Goal: Task Accomplishment & Management: Use online tool/utility

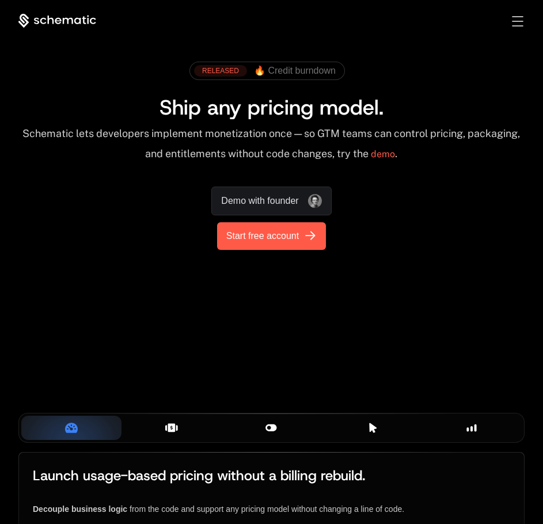
click at [257, 241] on span "Start free account" at bounding box center [262, 236] width 73 height 14
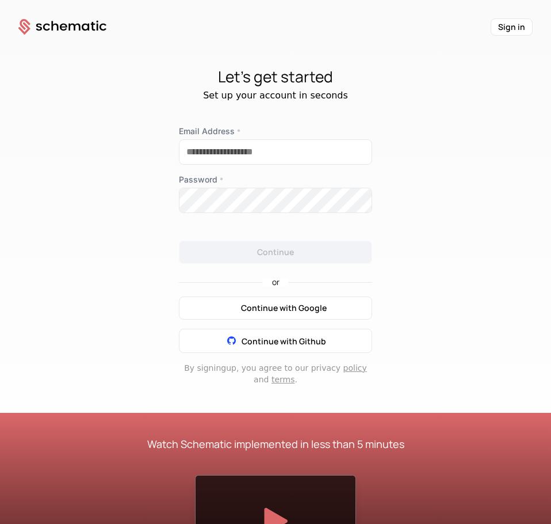
click at [269, 309] on span "Continue with Google" at bounding box center [284, 308] width 86 height 12
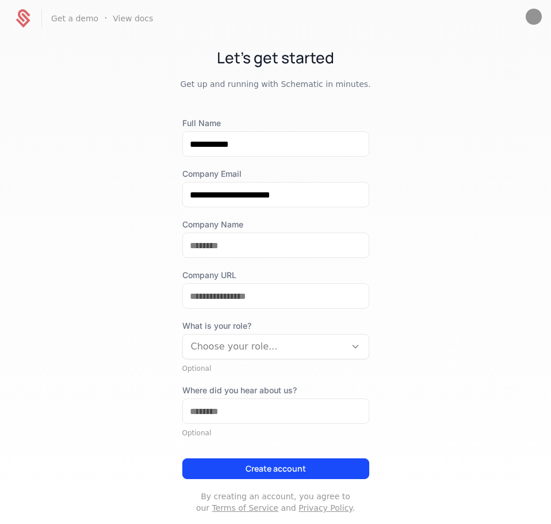
click at [313, 463] on button "Create account" at bounding box center [275, 468] width 187 height 21
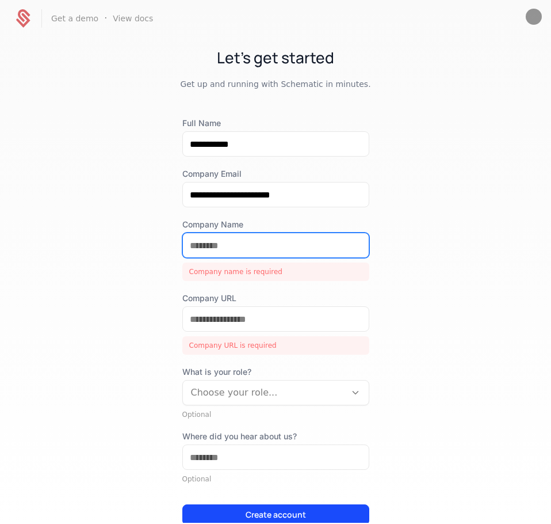
click at [284, 252] on input "Company Name" at bounding box center [276, 245] width 186 height 24
type input "**********"
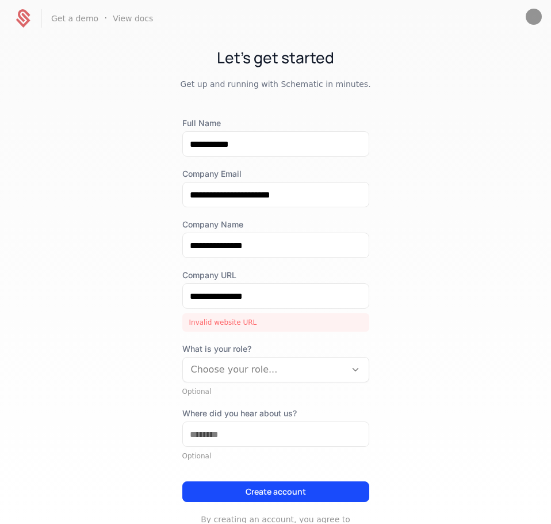
click at [245, 488] on button "Create account" at bounding box center [275, 491] width 187 height 21
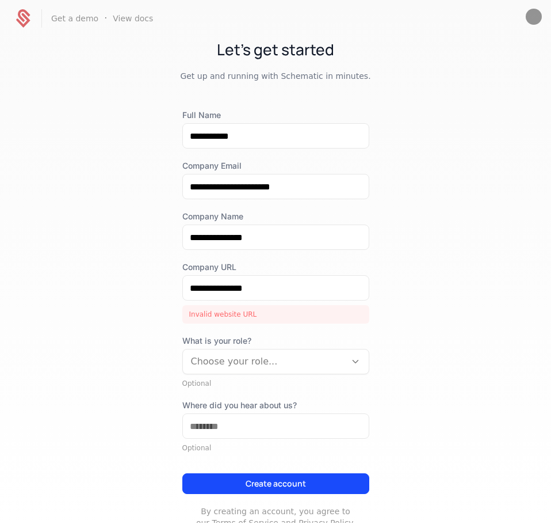
scroll to position [7, 0]
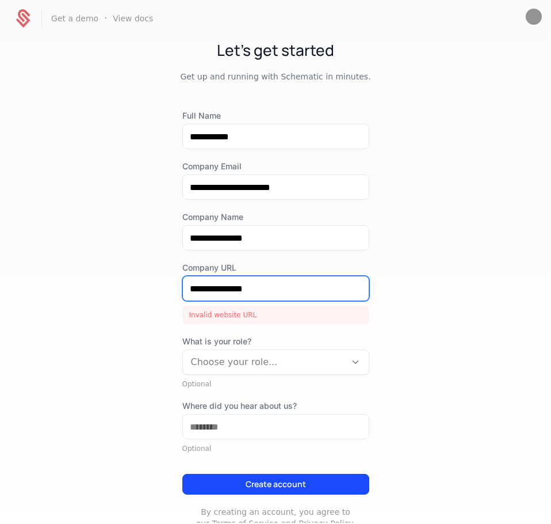
click at [274, 290] on input "**********" at bounding box center [276, 288] width 186 height 24
drag, startPoint x: 274, startPoint y: 290, endPoint x: 155, endPoint y: 292, distance: 119.2
click at [155, 292] on div "**********" at bounding box center [275, 280] width 551 height 486
type input "*"
paste input "**********"
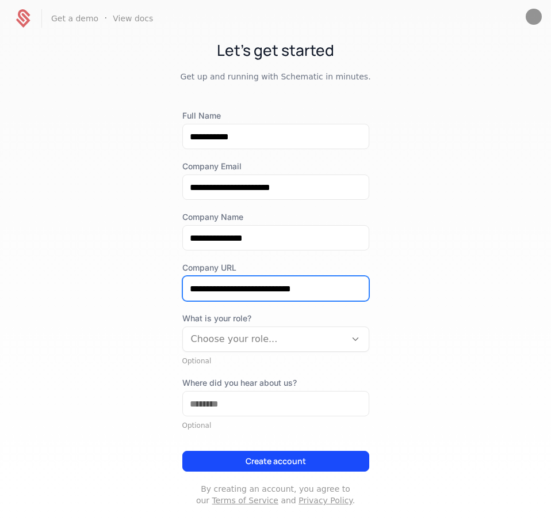
type input "**********"
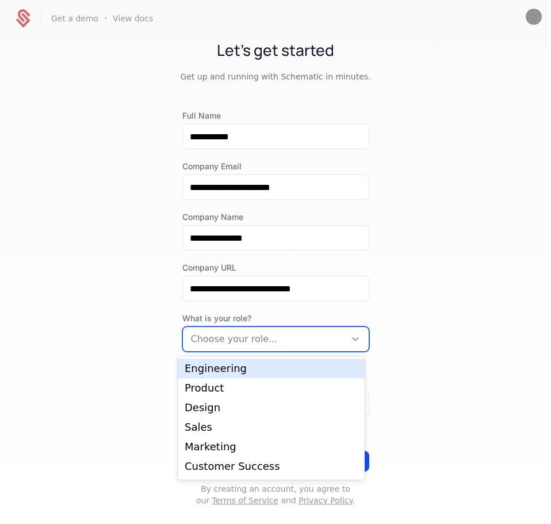
click at [290, 337] on div at bounding box center [264, 339] width 147 height 16
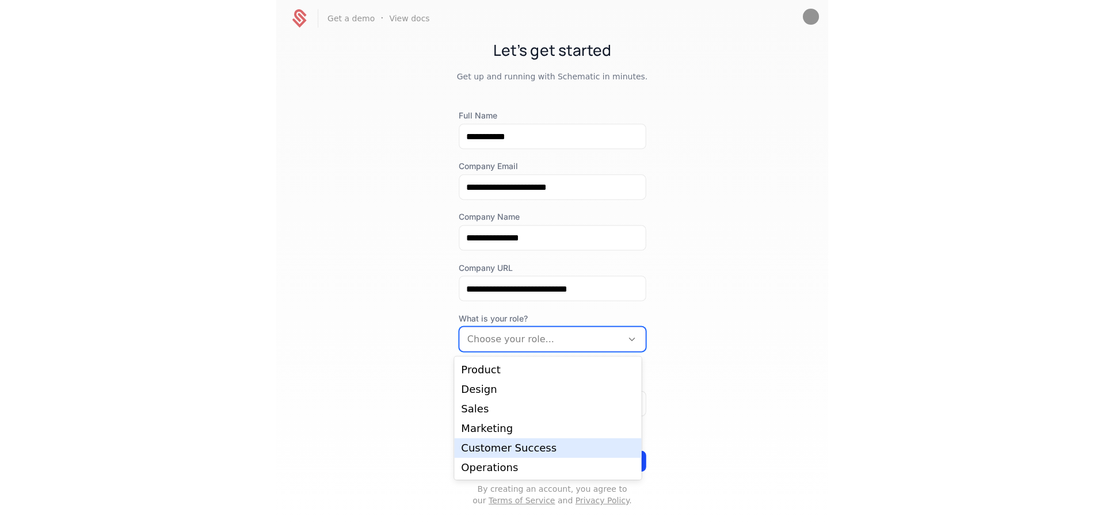
scroll to position [0, 0]
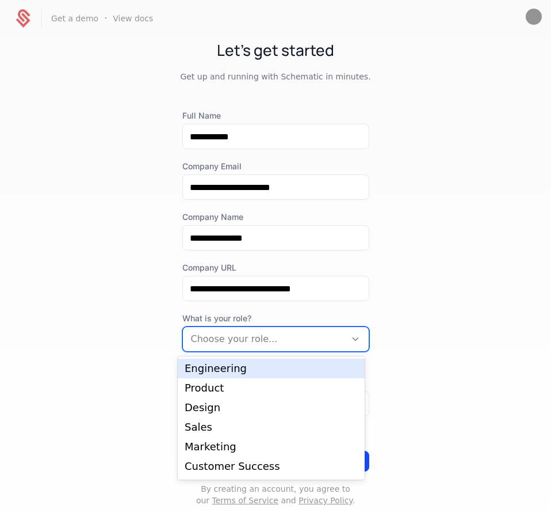
click at [254, 369] on div "Engineering" at bounding box center [271, 368] width 173 height 10
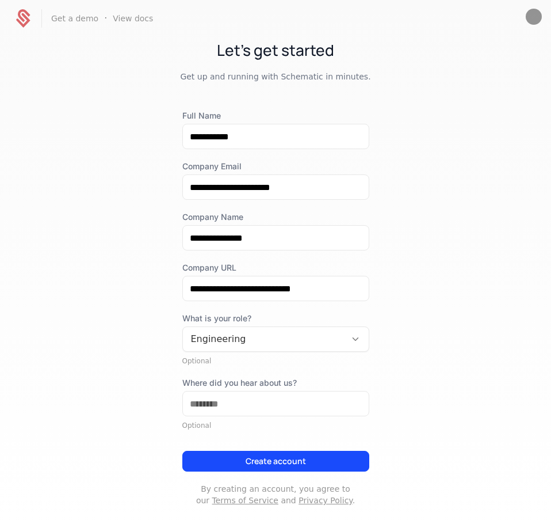
click at [249, 463] on button "Create account" at bounding box center [275, 461] width 187 height 21
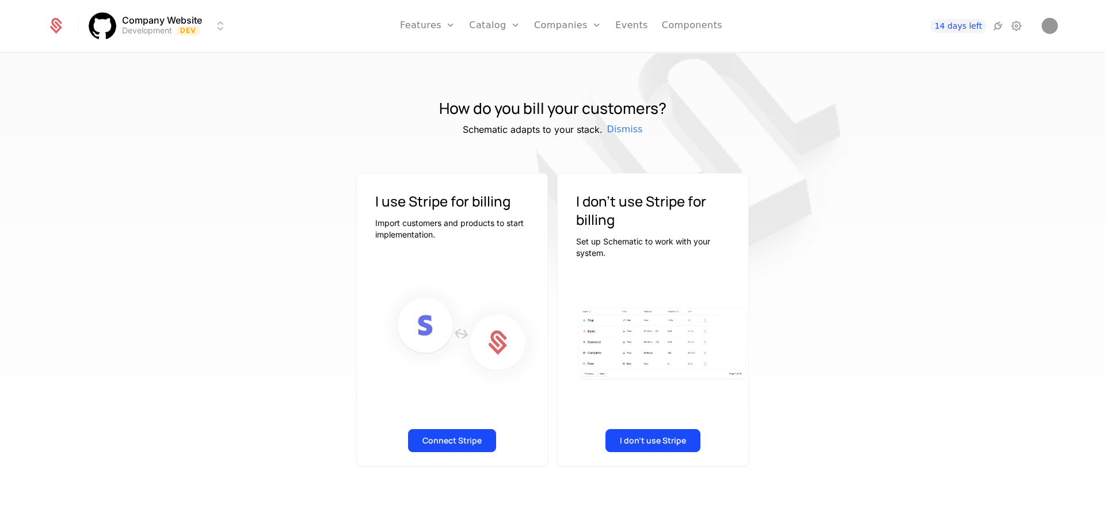
click at [459, 440] on button "Connect Stripe" at bounding box center [452, 440] width 88 height 23
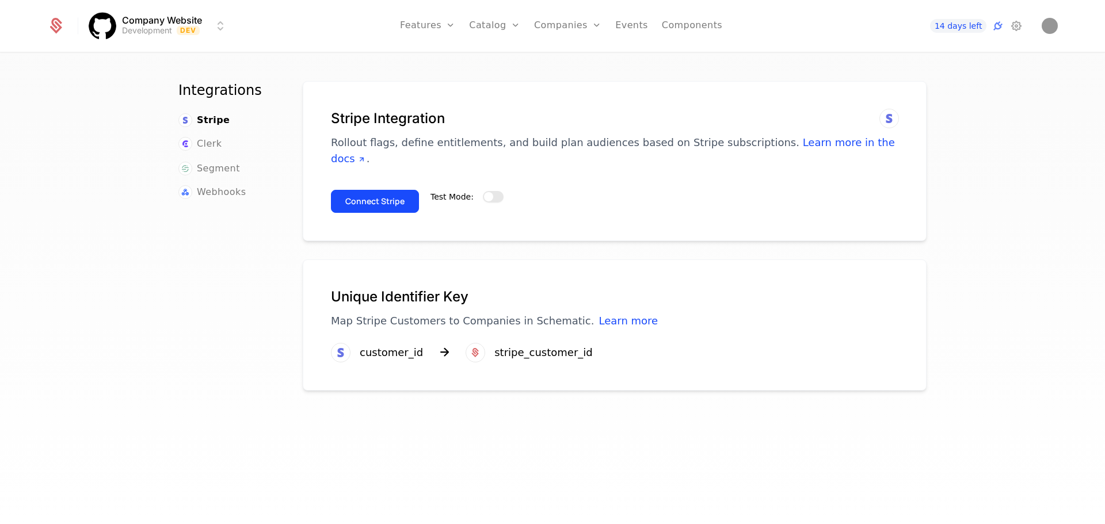
click at [486, 191] on button "Test Mode:" at bounding box center [493, 197] width 21 height 12
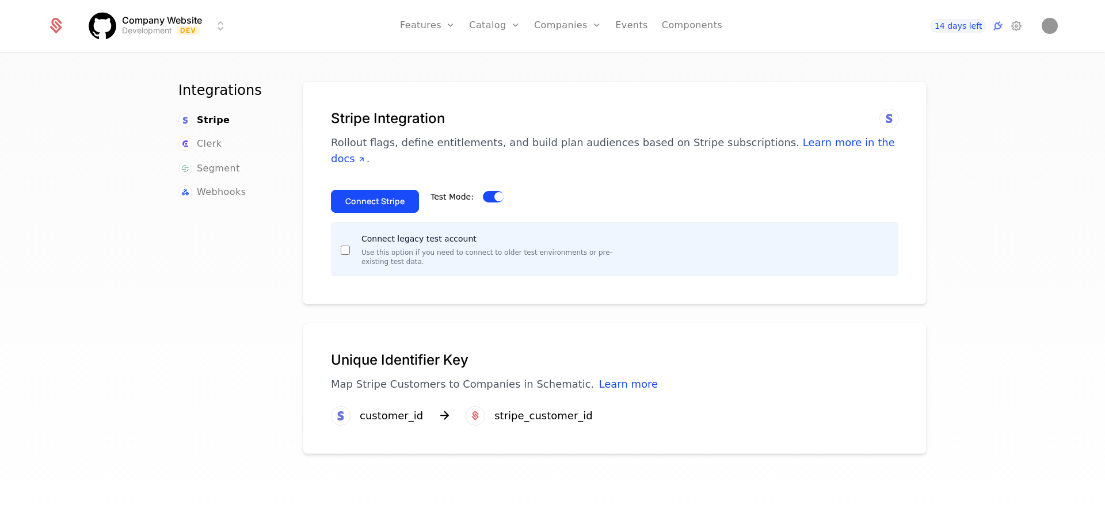
click at [388, 190] on button "Connect Stripe" at bounding box center [375, 201] width 88 height 23
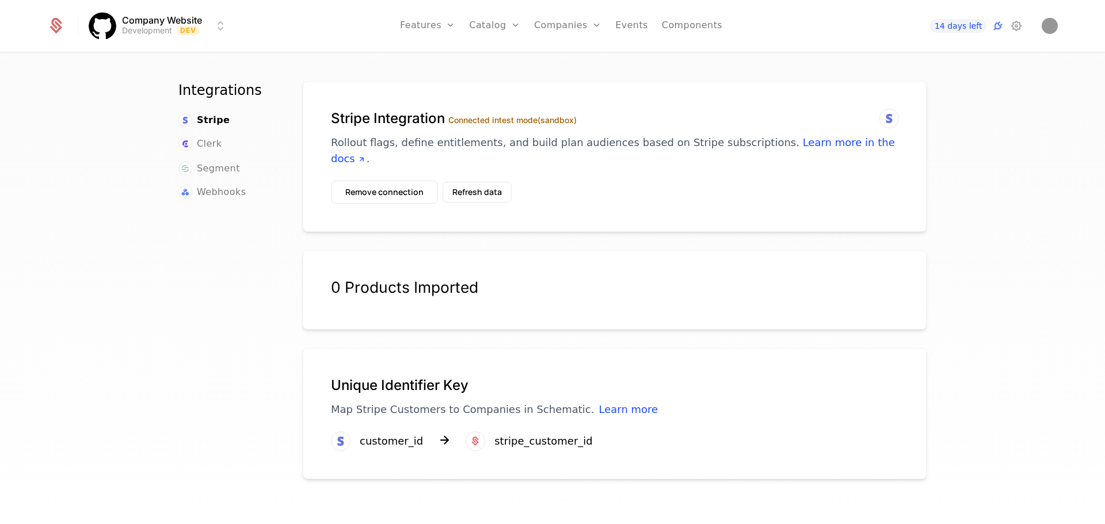
click at [406, 181] on button "Remove connection" at bounding box center [384, 192] width 107 height 23
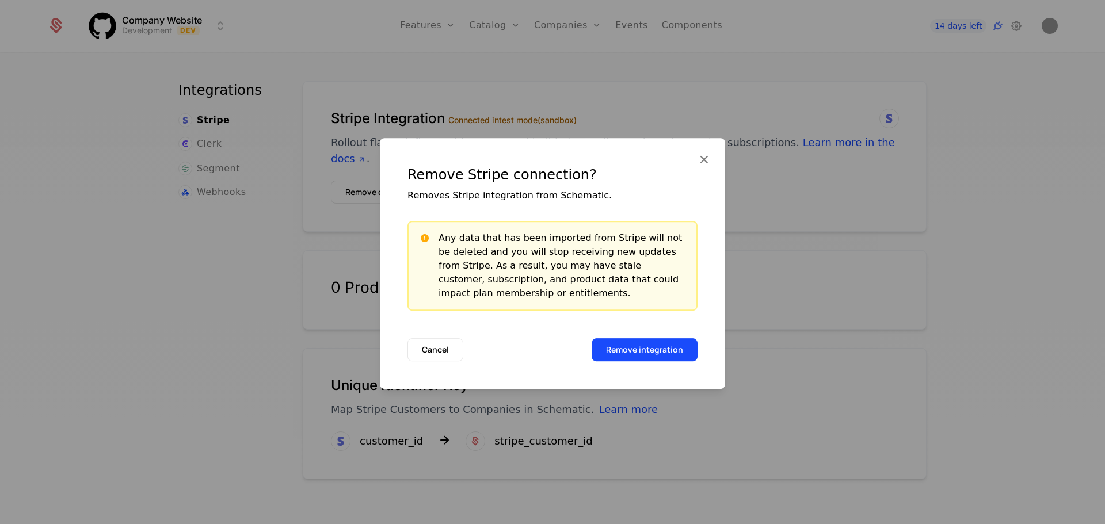
click at [551, 344] on button "Remove integration" at bounding box center [645, 349] width 106 height 23
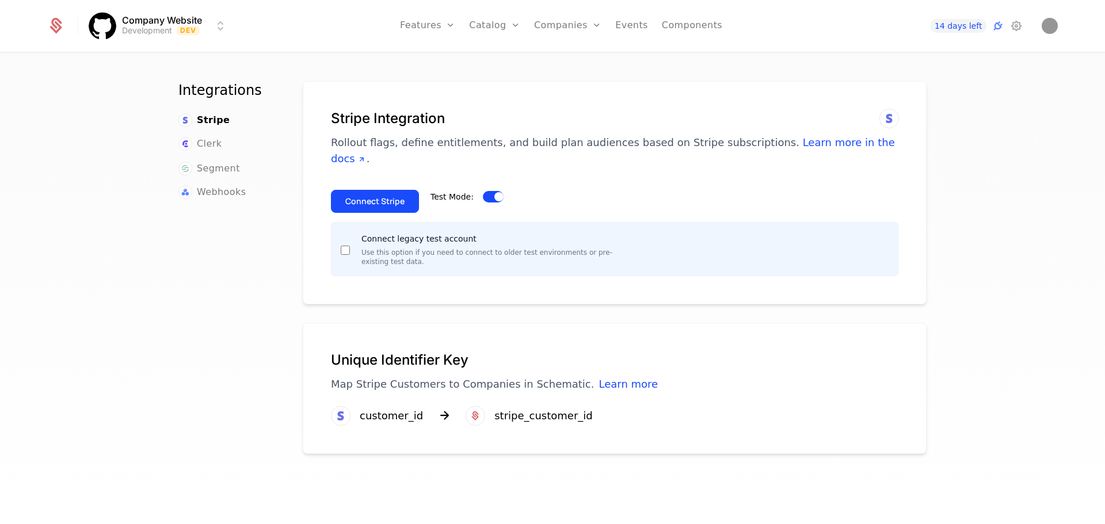
click at [399, 190] on button "Connect Stripe" at bounding box center [375, 201] width 88 height 23
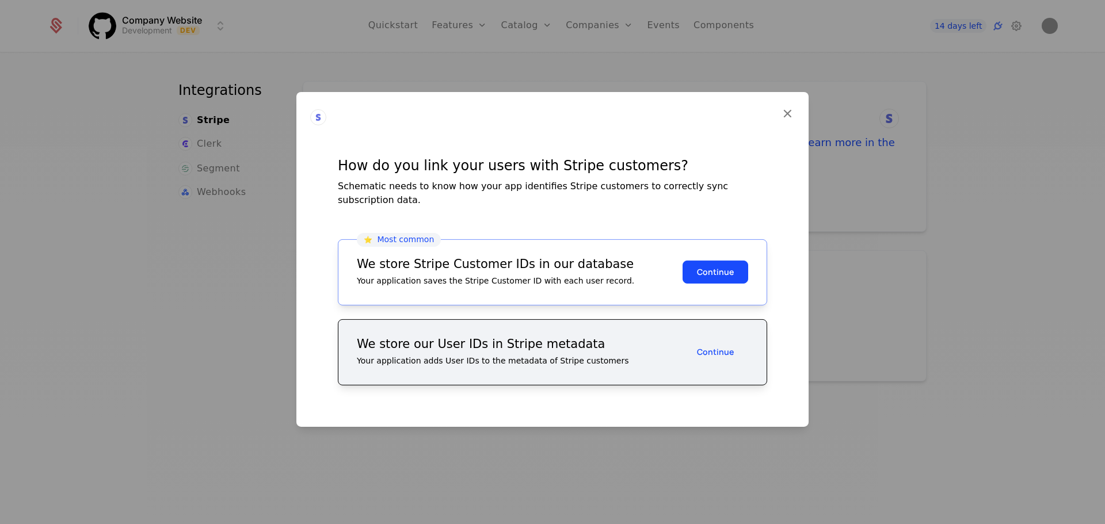
click at [713, 261] on button "Continue" at bounding box center [716, 272] width 66 height 23
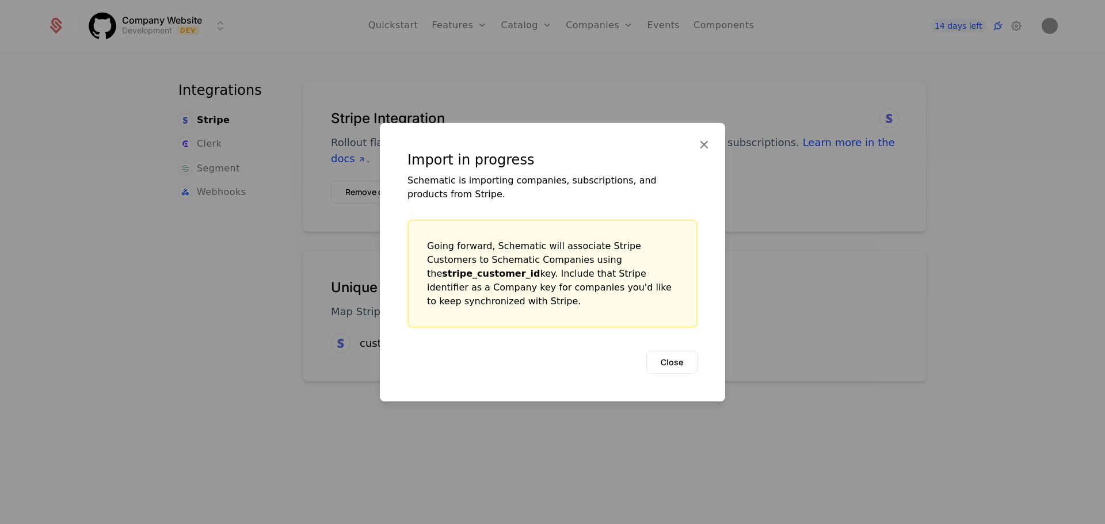
click at [675, 355] on button "Close" at bounding box center [671, 362] width 51 height 23
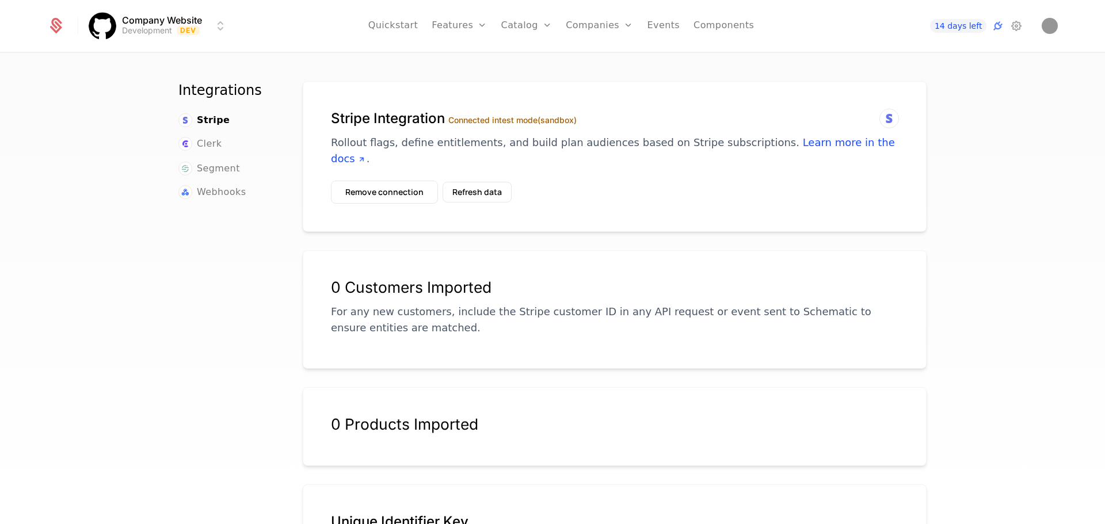
click at [1022, 28] on icon at bounding box center [1017, 26] width 14 height 14
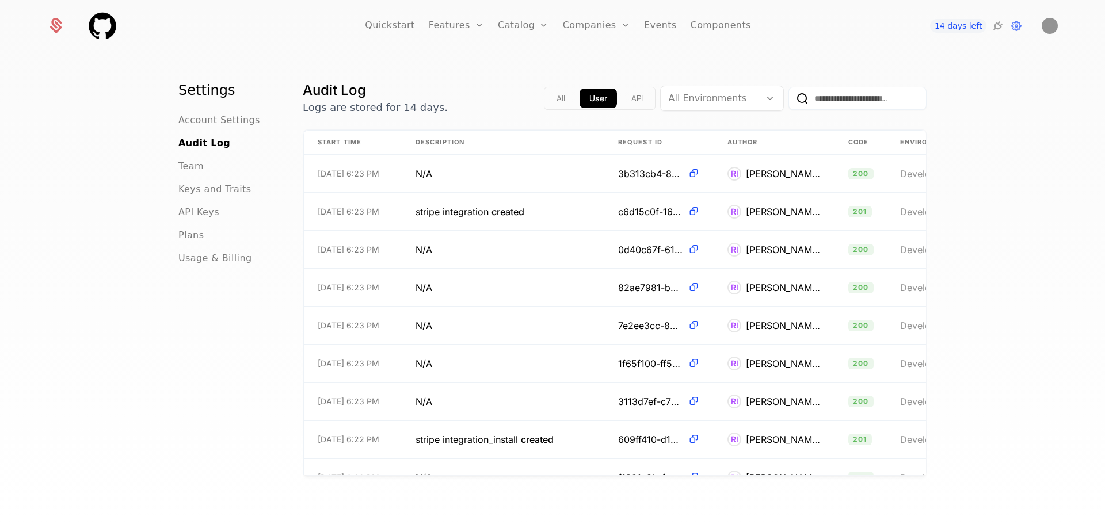
click at [188, 172] on span "Team" at bounding box center [190, 166] width 25 height 14
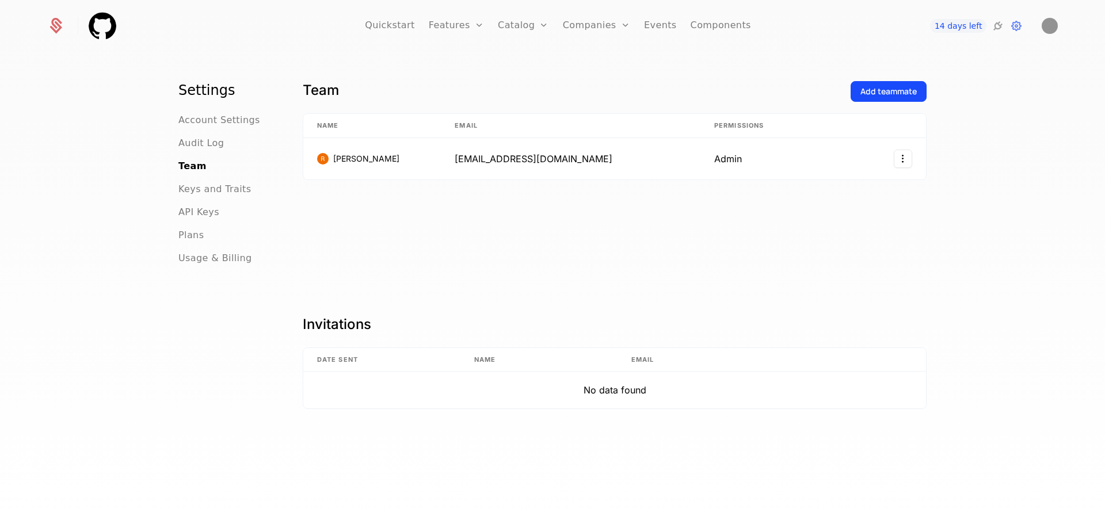
click at [195, 121] on span "Account Settings" at bounding box center [219, 120] width 82 height 14
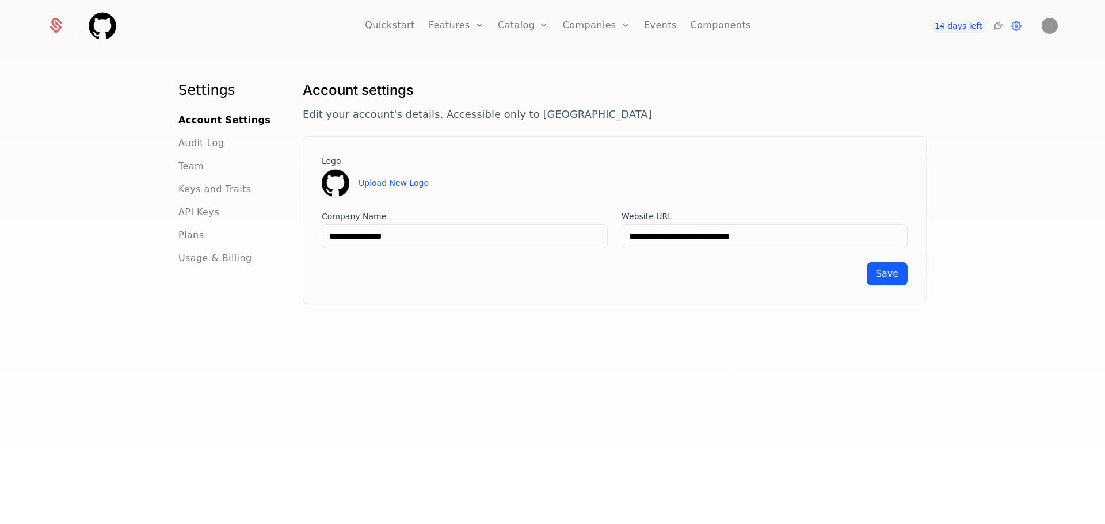
click at [195, 121] on span "Account Settings" at bounding box center [224, 120] width 92 height 14
click at [58, 26] on icon at bounding box center [56, 26] width 16 height 16
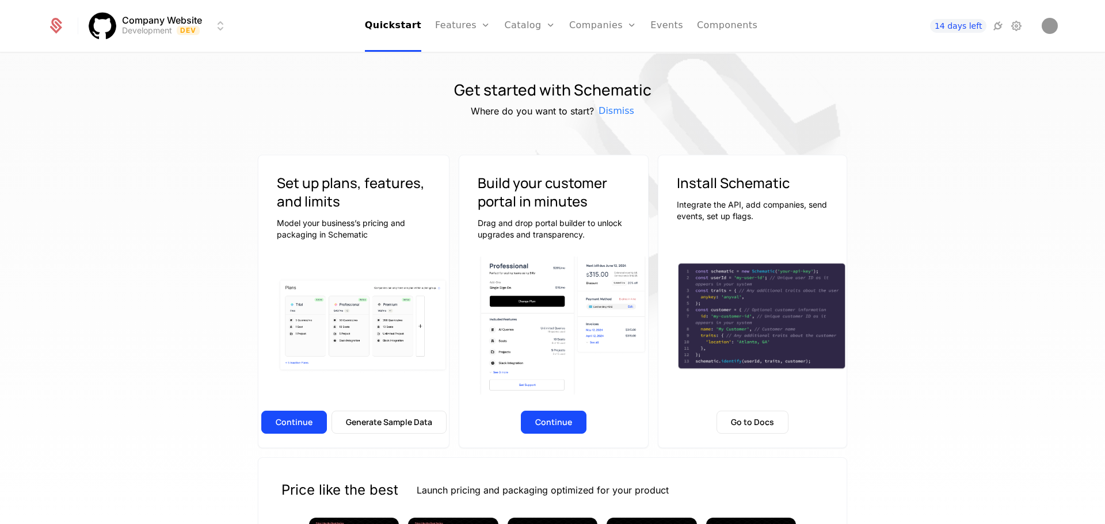
click at [53, 33] on icon at bounding box center [56, 26] width 16 height 16
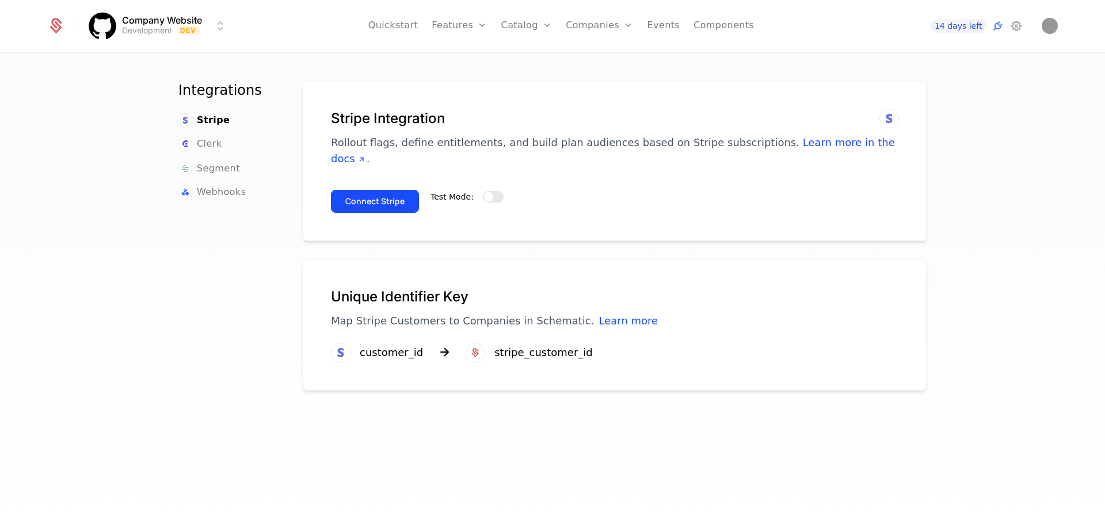
click at [484, 192] on span "button" at bounding box center [488, 196] width 9 height 9
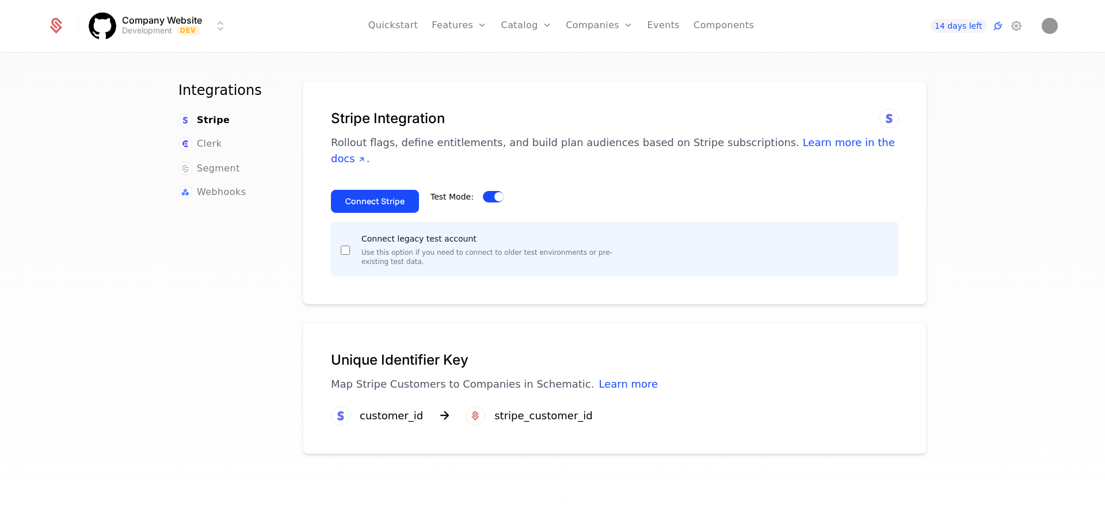
click at [399, 190] on button "Connect Stripe" at bounding box center [375, 201] width 88 height 23
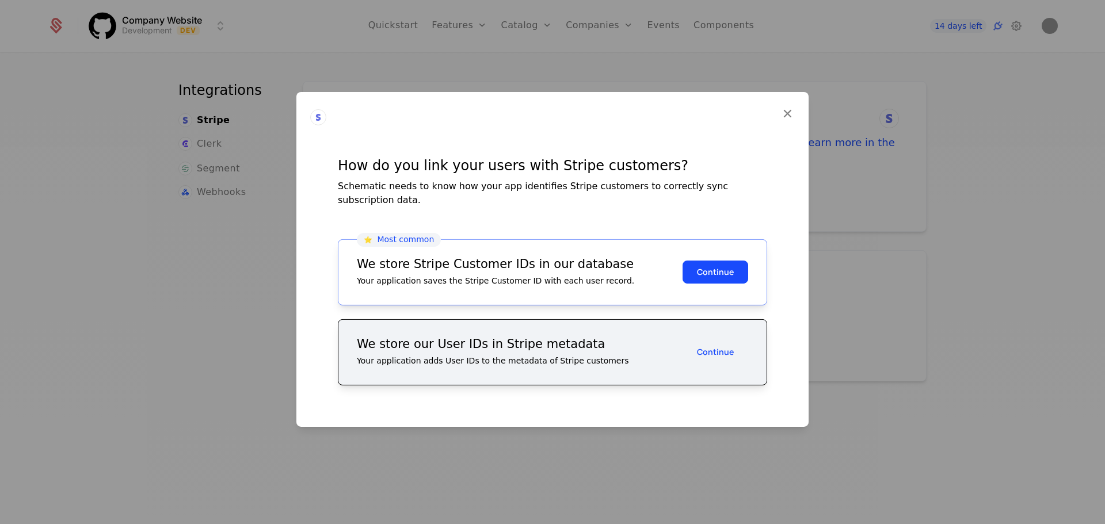
click at [786, 120] on icon at bounding box center [787, 112] width 15 height 15
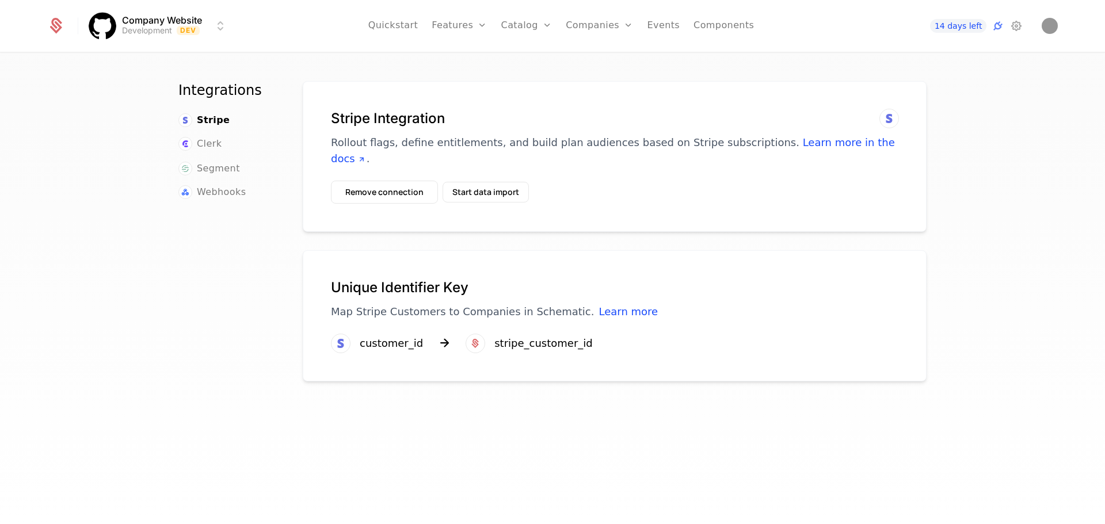
click at [1040, 26] on div "14 days left" at bounding box center [976, 26] width 163 height 16
click at [1046, 26] on img "Open user button" at bounding box center [1050, 26] width 16 height 16
click at [1046, 26] on img "Close user button" at bounding box center [1050, 26] width 16 height 16
click at [410, 182] on button "Remove connection" at bounding box center [384, 192] width 107 height 23
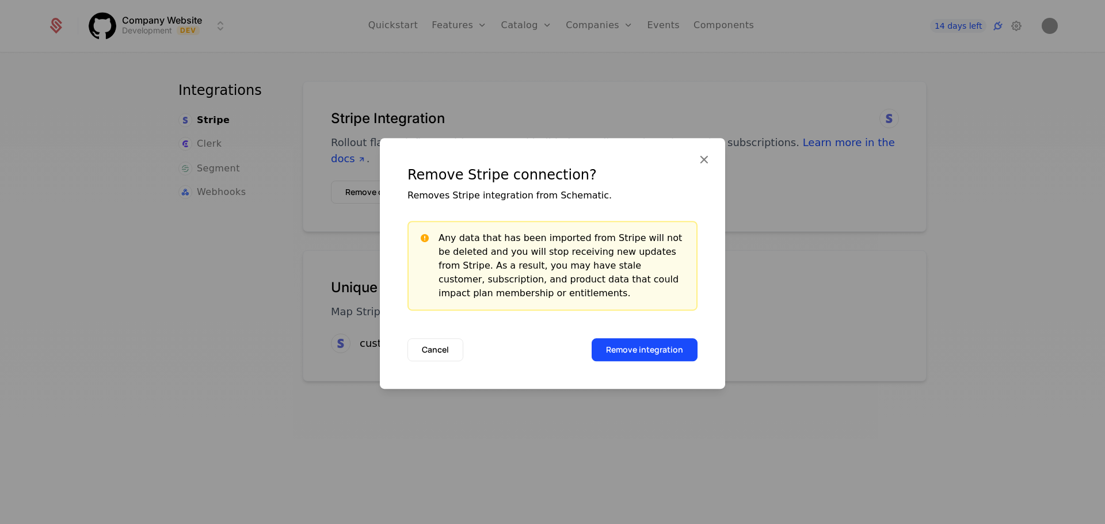
click at [658, 352] on button "Remove integration" at bounding box center [645, 349] width 106 height 23
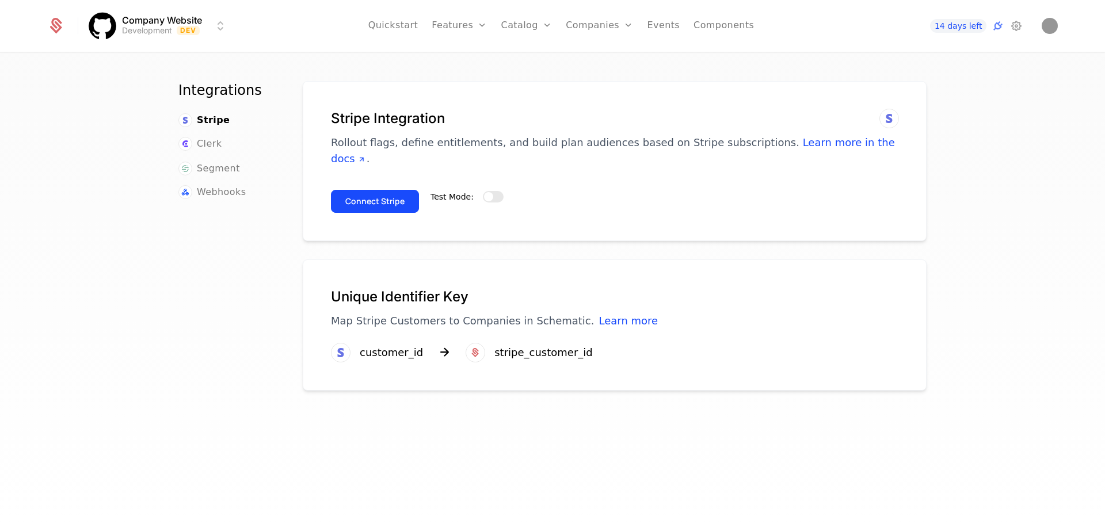
click at [495, 191] on div "Test Mode:" at bounding box center [467, 197] width 73 height 12
click at [483, 191] on button "Test Mode:" at bounding box center [493, 197] width 21 height 12
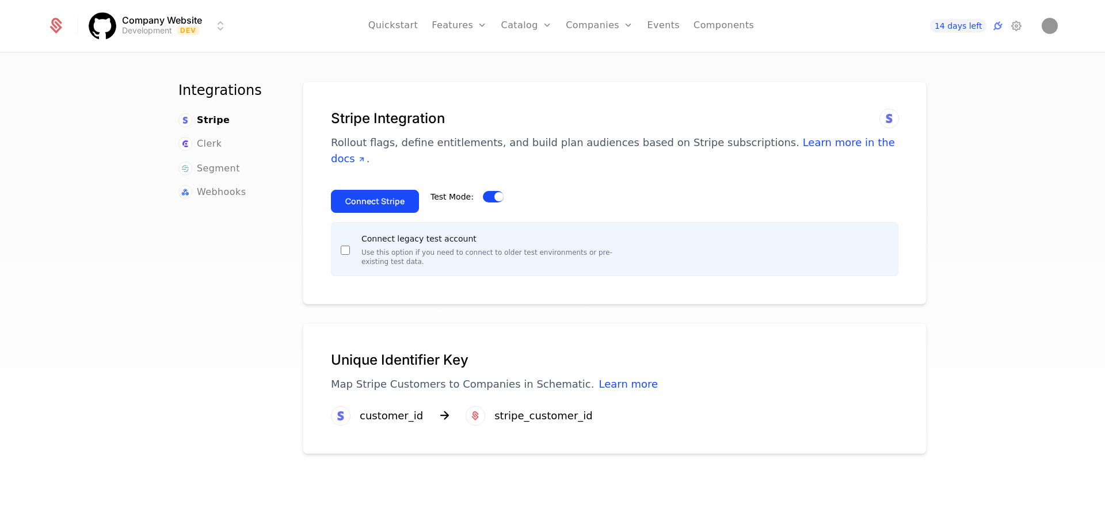
click at [387, 190] on button "Connect Stripe" at bounding box center [375, 201] width 88 height 23
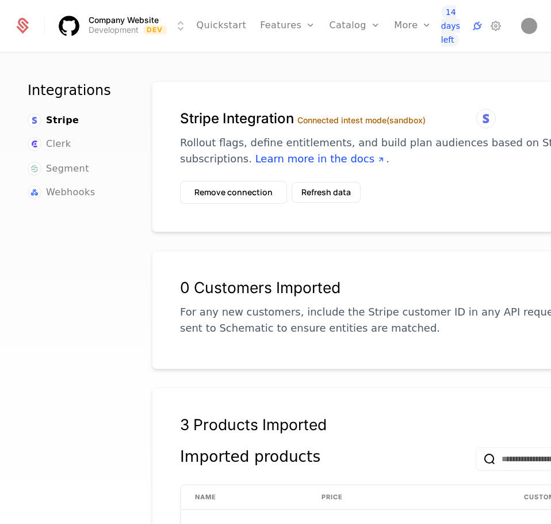
click at [322, 197] on button "Refresh data" at bounding box center [326, 192] width 69 height 21
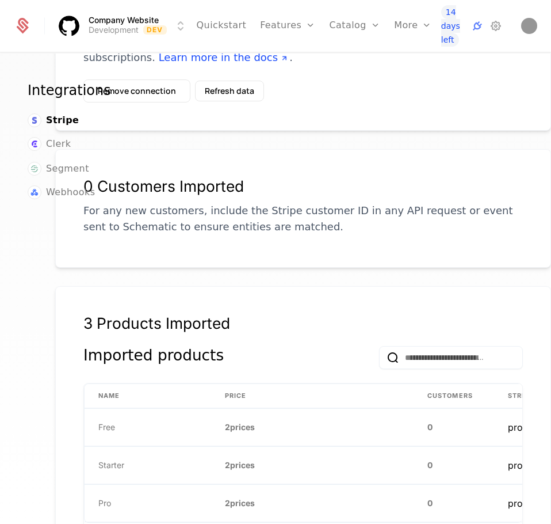
scroll to position [92, 97]
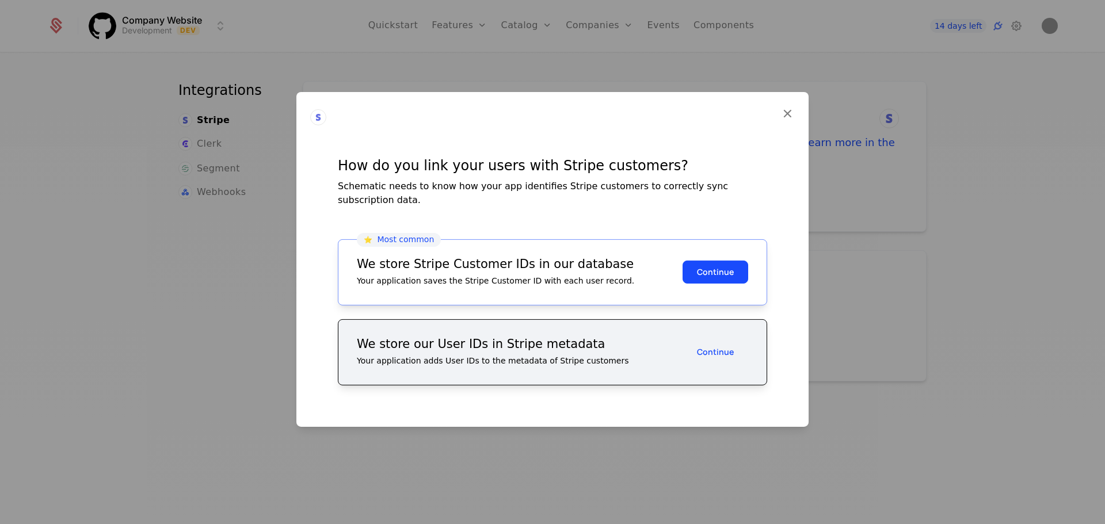
click at [690, 267] on button "Continue" at bounding box center [716, 272] width 66 height 23
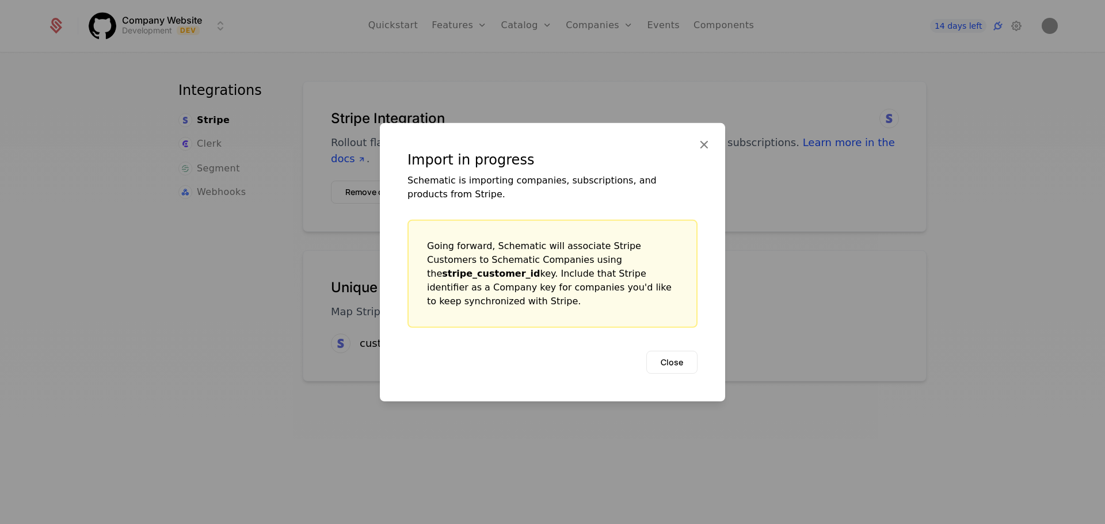
click at [682, 359] on button "Close" at bounding box center [671, 362] width 51 height 23
